Goal: Task Accomplishment & Management: Manage account settings

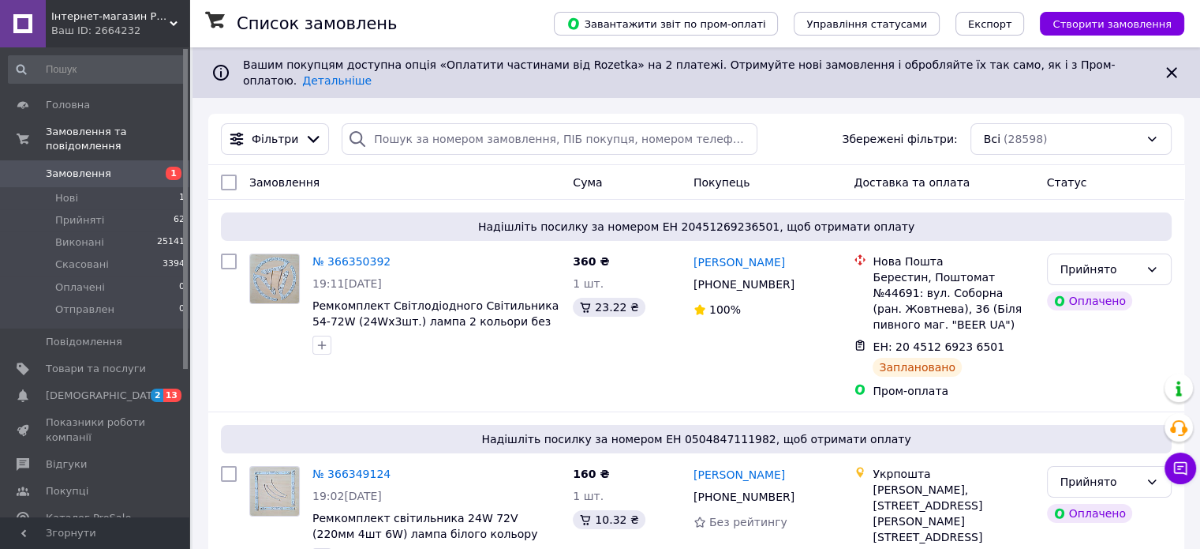
scroll to position [3328, 0]
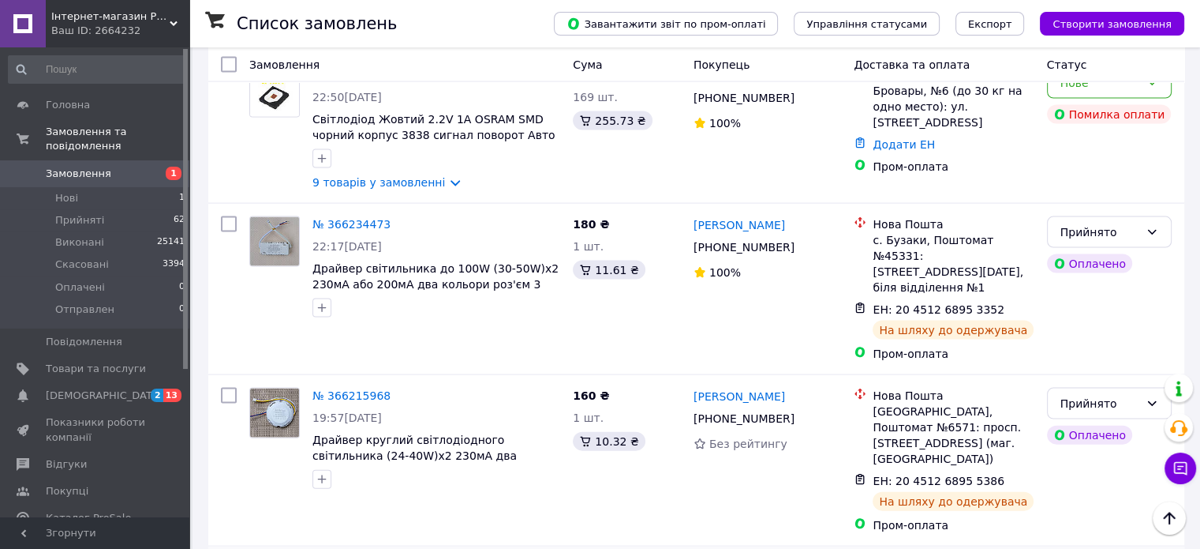
drag, startPoint x: 227, startPoint y: 190, endPoint x: 246, endPoint y: 293, distance: 104.5
checkbox input "true"
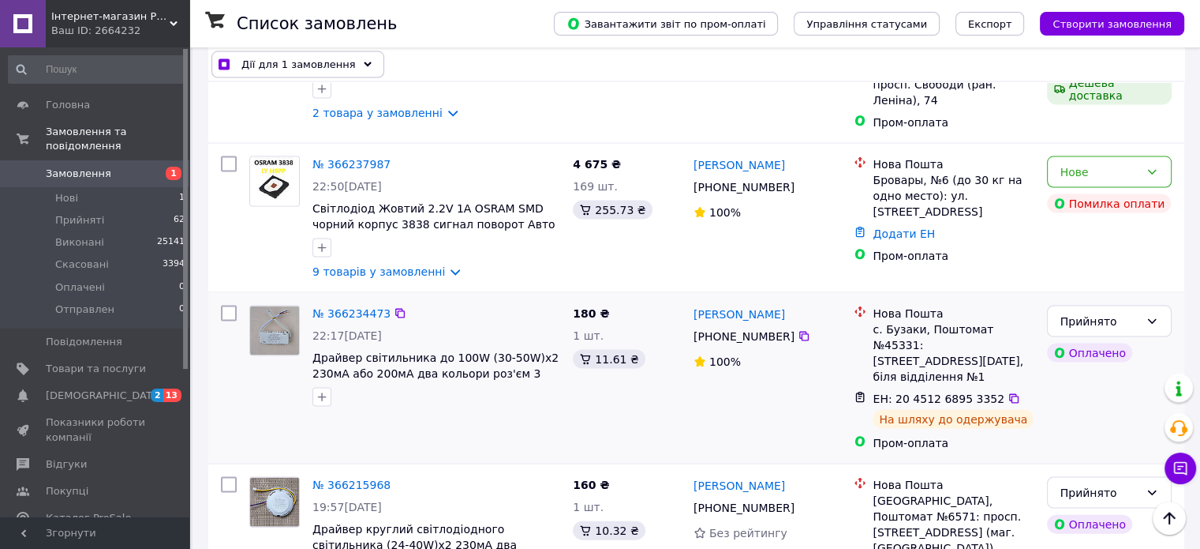
scroll to position [3170, 0]
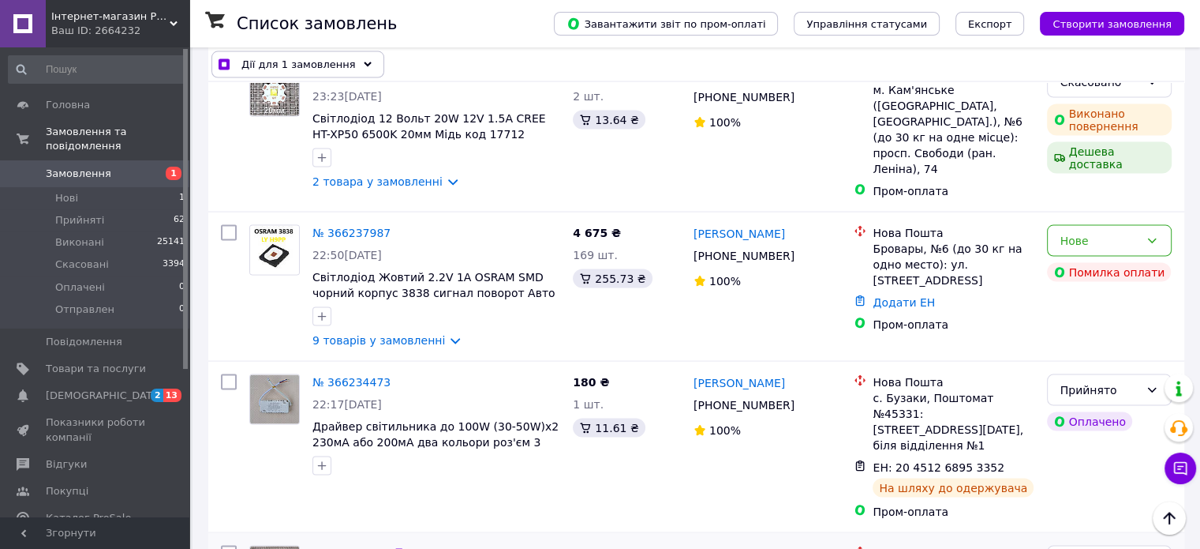
click at [233, 545] on input "checkbox" at bounding box center [229, 553] width 16 height 16
checkbox input "true"
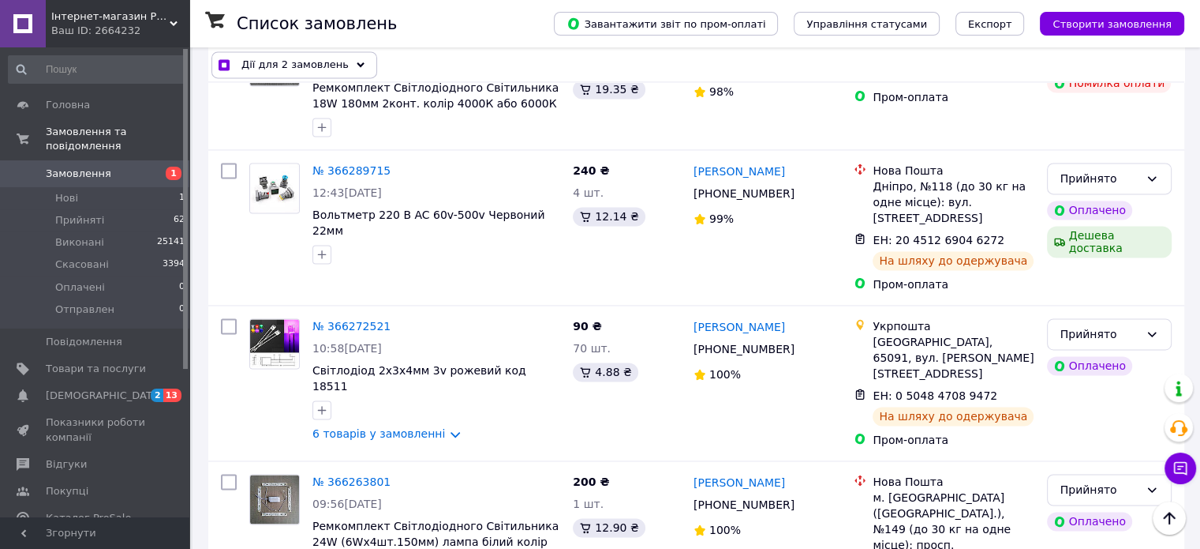
click at [231, 474] on input "checkbox" at bounding box center [229, 482] width 16 height 16
checkbox input "true"
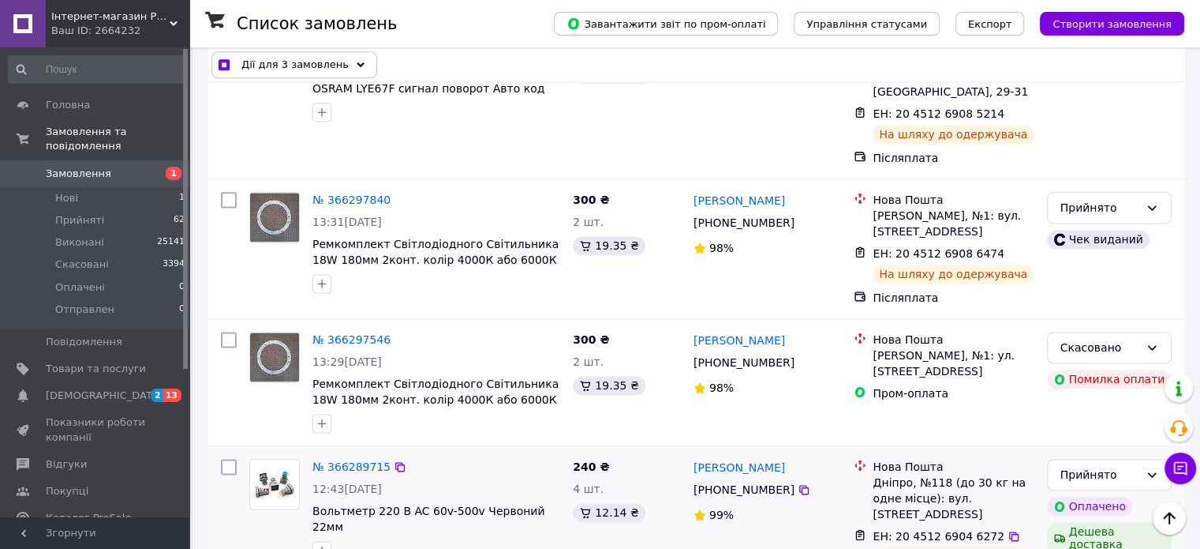
click at [224, 459] on input "checkbox" at bounding box center [229, 467] width 16 height 16
checkbox input "true"
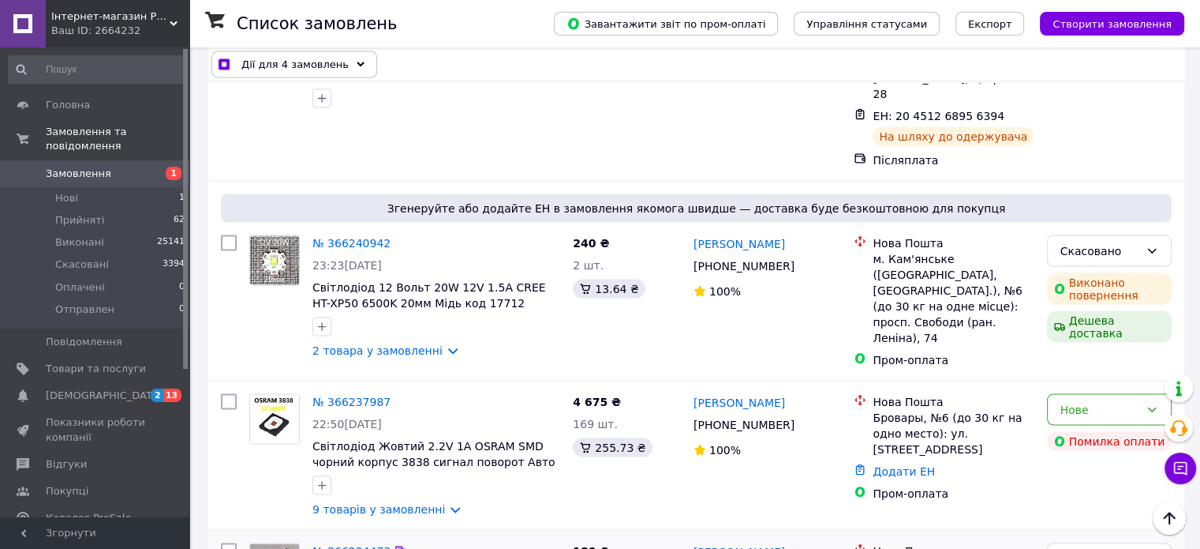
click at [228, 543] on input "checkbox" at bounding box center [229, 551] width 16 height 16
checkbox input "true"
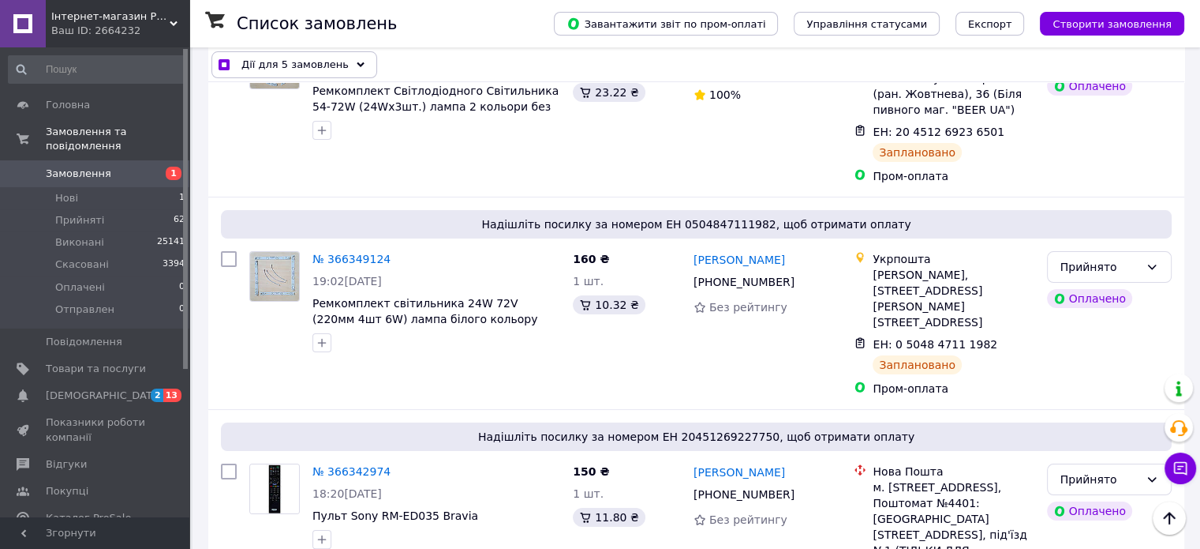
scroll to position [0, 0]
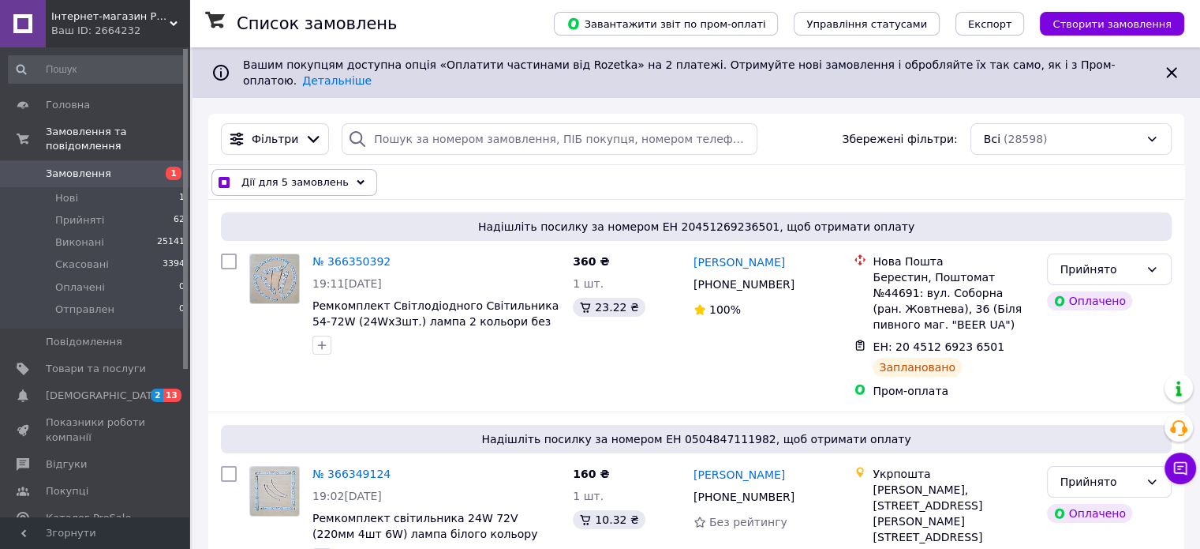
click at [277, 176] on span "Дії для 5 замовлень" at bounding box center [295, 182] width 107 height 16
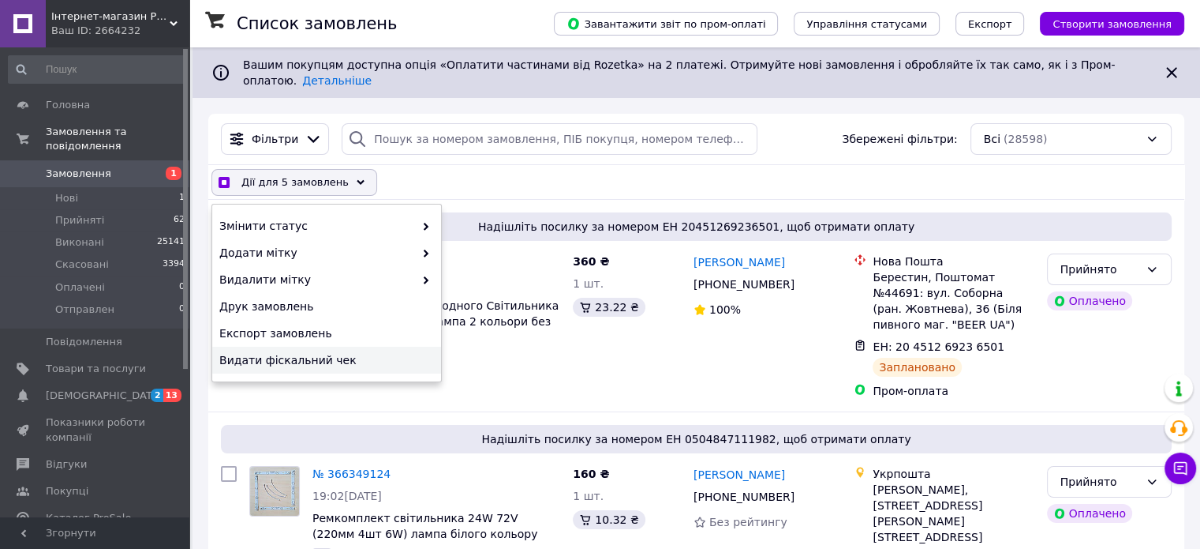
click at [278, 352] on span "Видати фіскальний чек" at bounding box center [324, 360] width 211 height 16
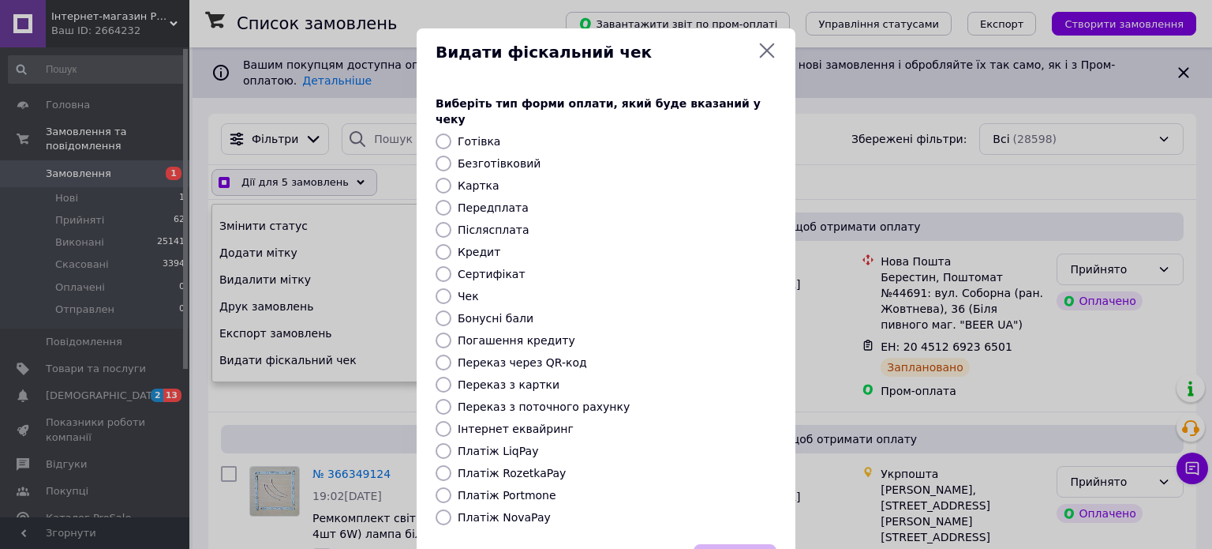
checkbox input "true"
click at [522, 466] on label "Платіж RozetkaPay" at bounding box center [512, 472] width 108 height 13
click at [451, 465] on input "Платіж RozetkaPay" at bounding box center [444, 473] width 16 height 16
radio input "true"
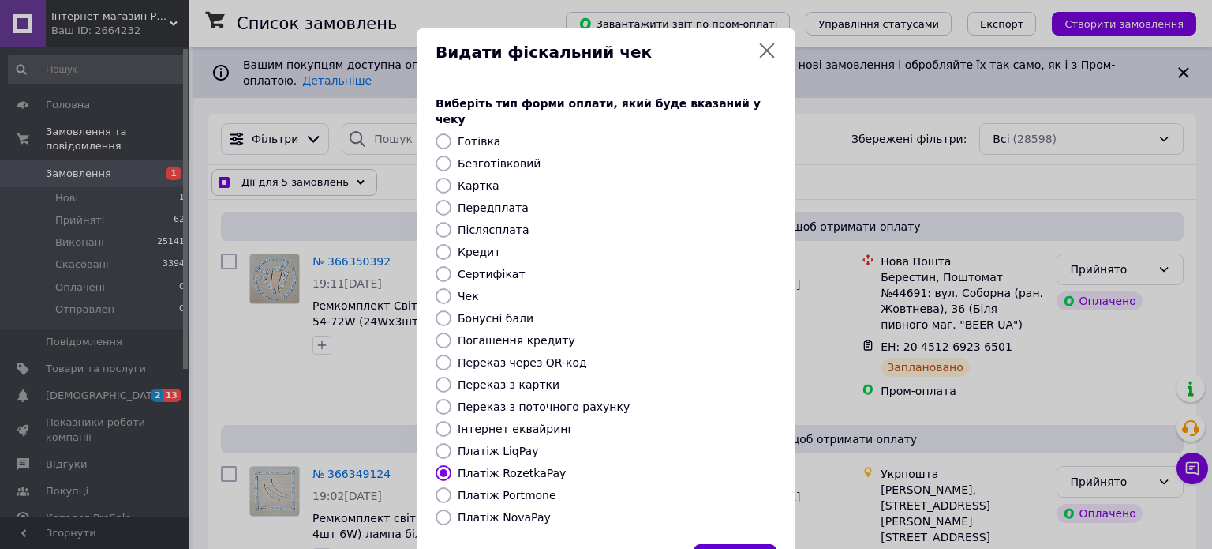
checkbox input "true"
